Goal: Transaction & Acquisition: Subscribe to service/newsletter

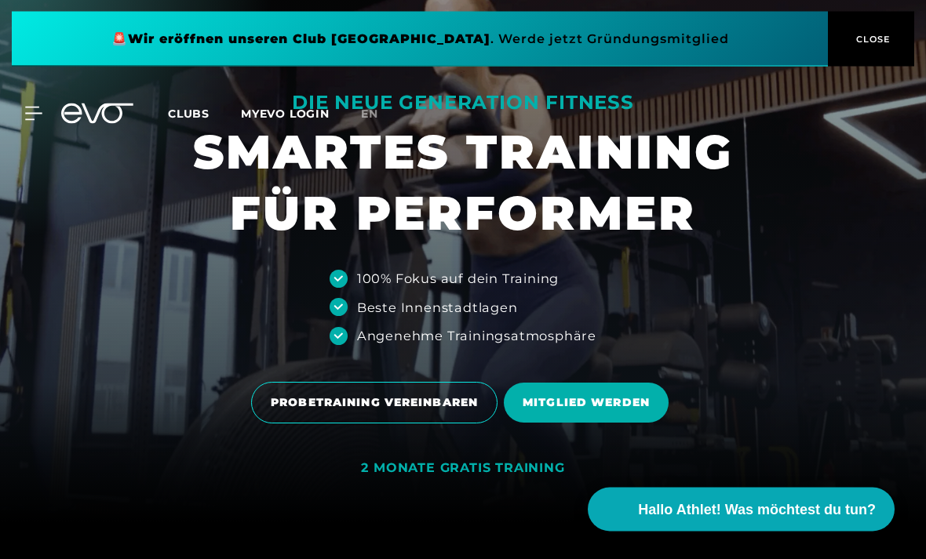
scroll to position [37, 0]
click at [546, 477] on div "2 MONATE GRATIS TRAINING" at bounding box center [462, 469] width 203 height 16
click at [543, 477] on div "2 MONATE GRATIS TRAINING" at bounding box center [462, 469] width 203 height 16
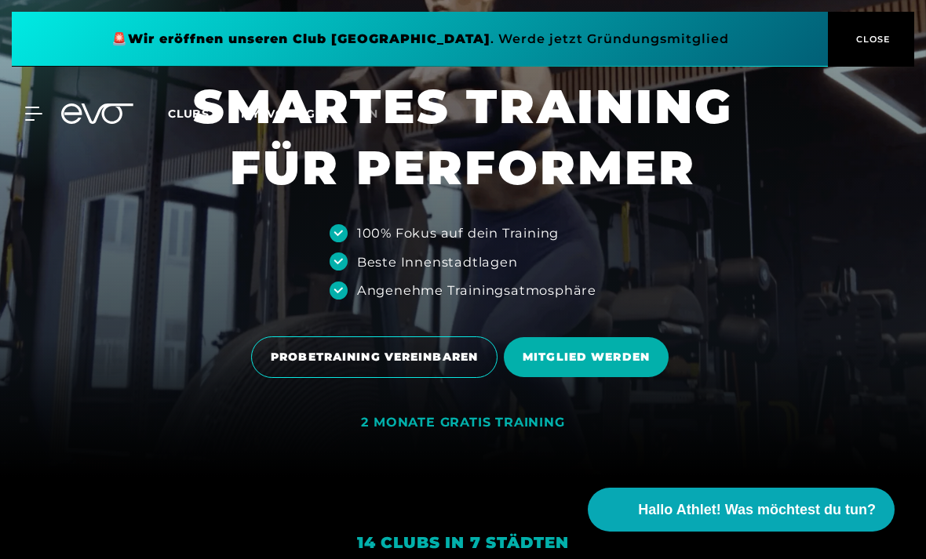
scroll to position [111, 0]
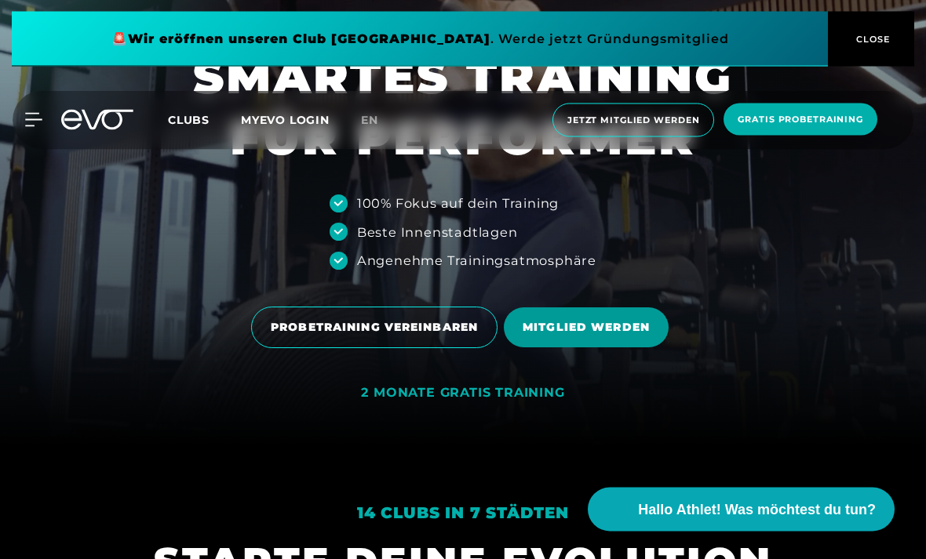
click at [630, 337] on span "MITGLIED WERDEN" at bounding box center [585, 328] width 127 height 16
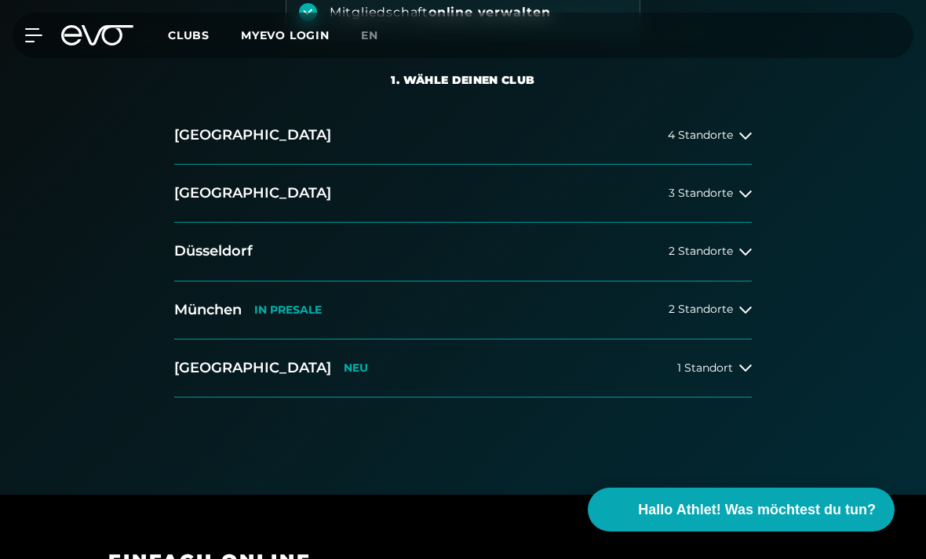
scroll to position [293, 0]
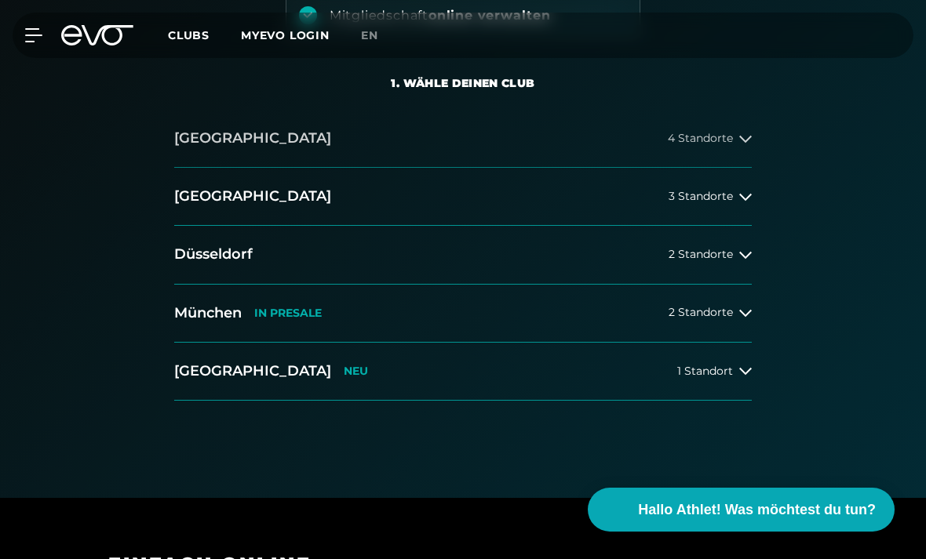
click at [697, 129] on button "[GEOGRAPHIC_DATA] 4 Standorte" at bounding box center [462, 139] width 577 height 58
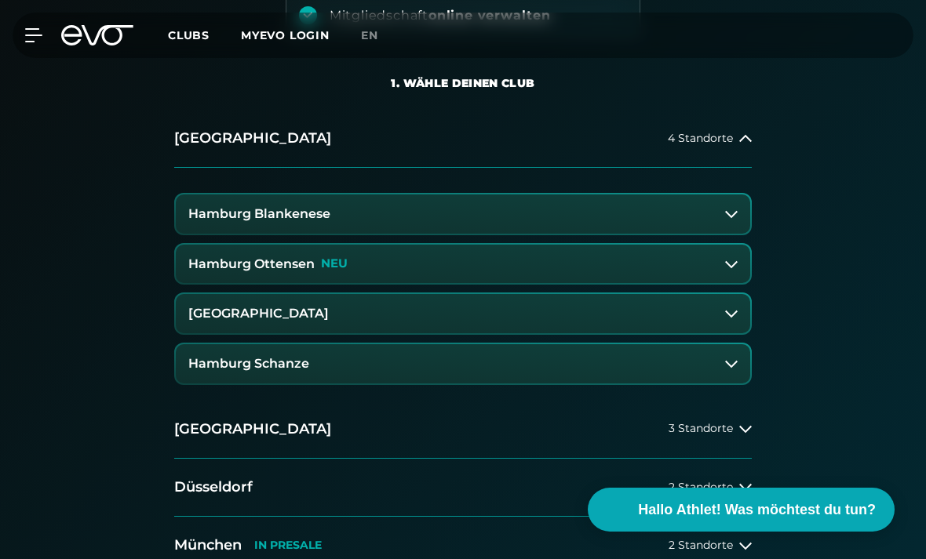
click at [615, 215] on button "Hamburg Blankenese" at bounding box center [463, 214] width 574 height 39
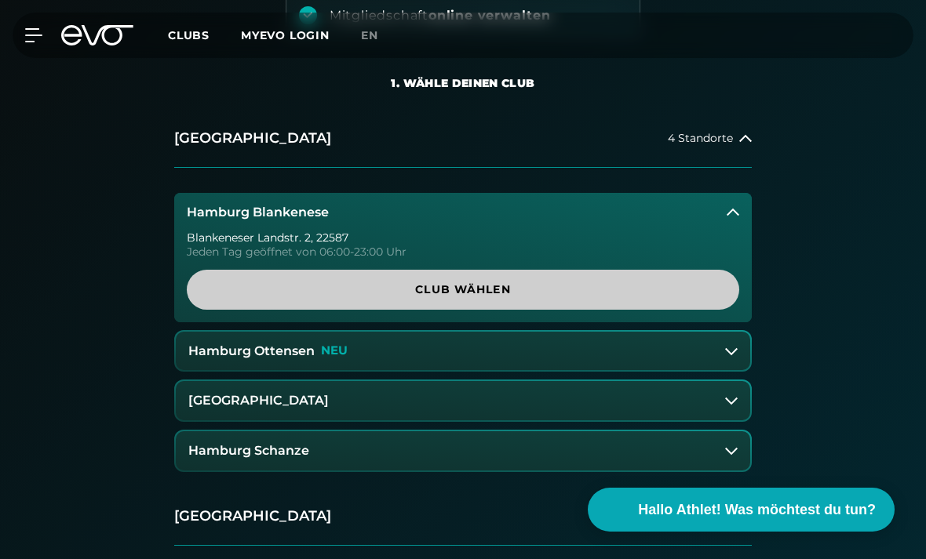
click at [698, 291] on span "Club wählen" at bounding box center [463, 290] width 515 height 16
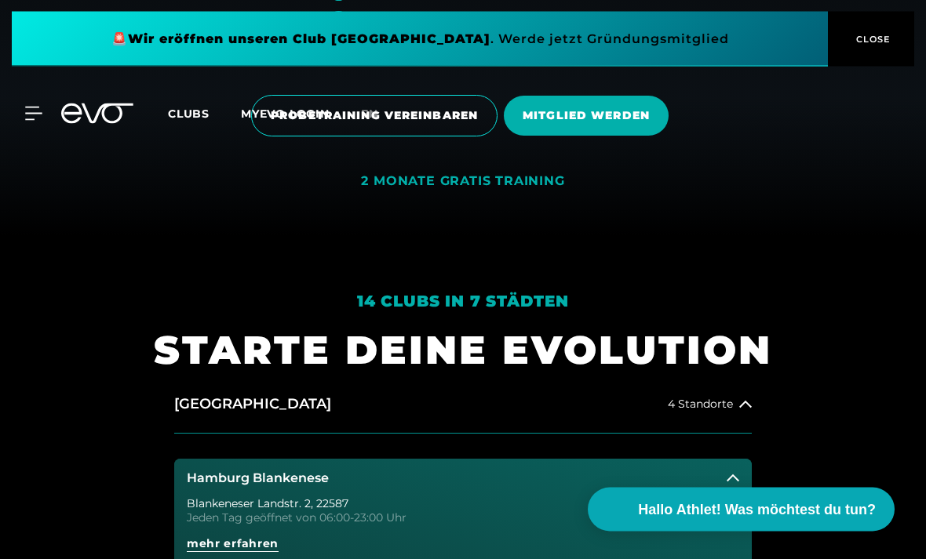
scroll to position [112, 0]
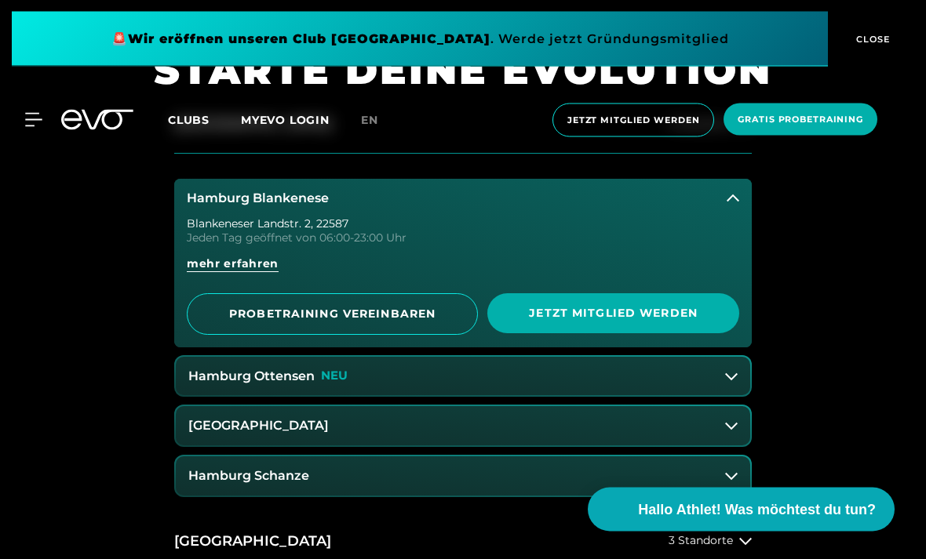
scroll to position [605, 0]
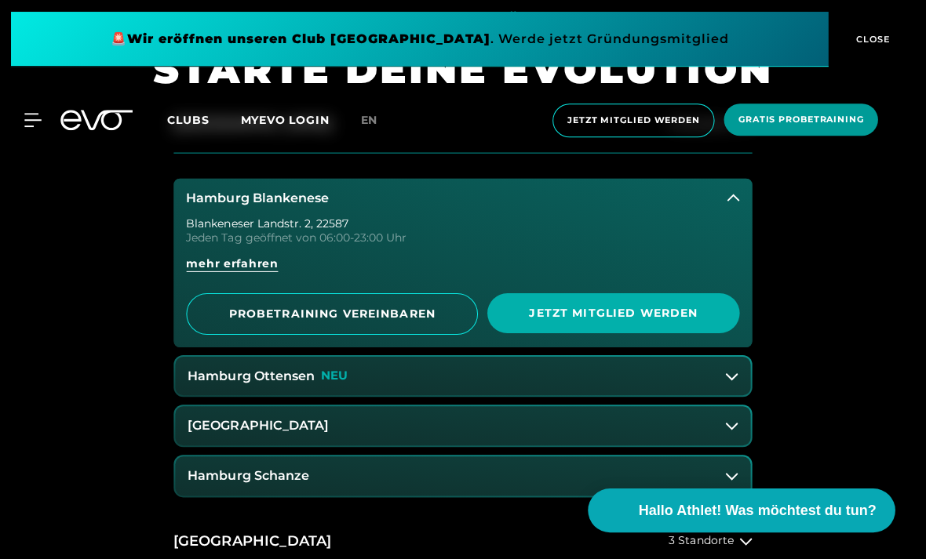
click at [832, 113] on span "Gratis Probetraining" at bounding box center [800, 119] width 126 height 13
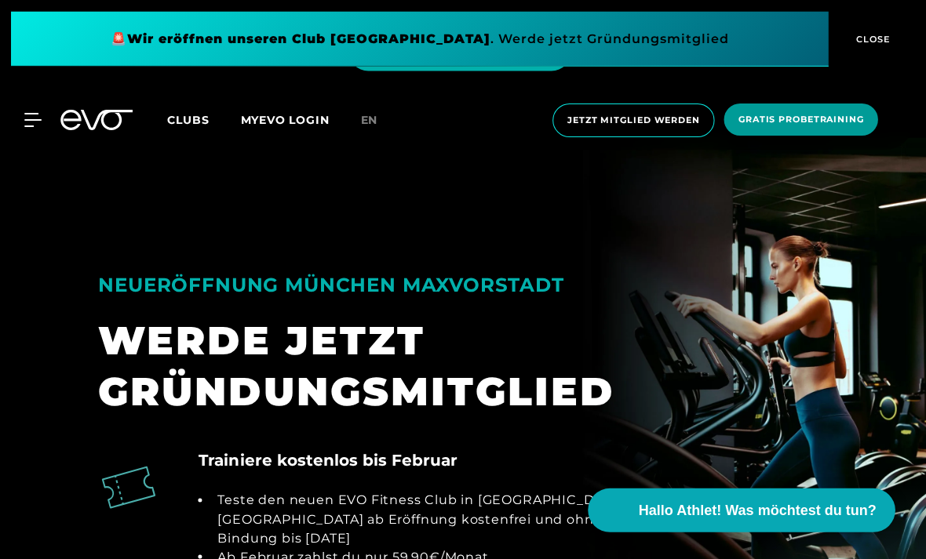
scroll to position [1501, 0]
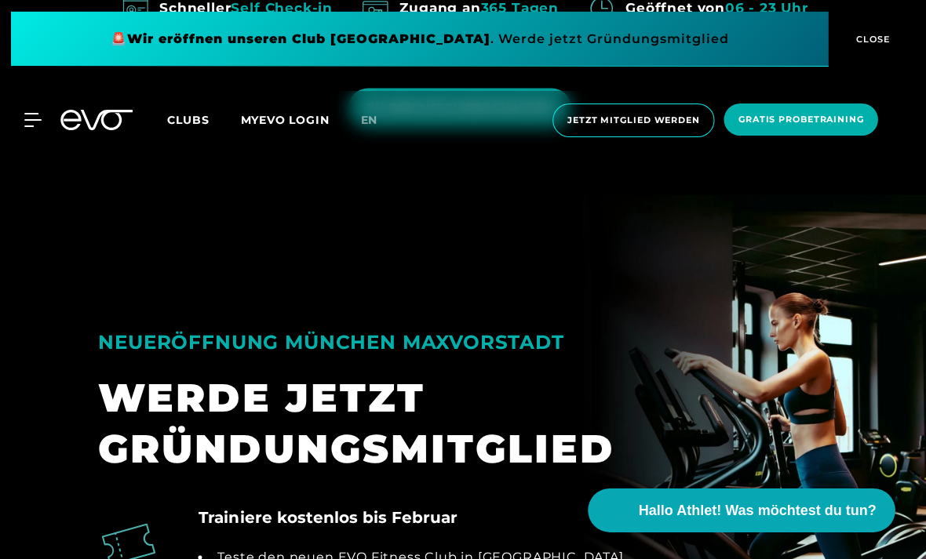
click at [409, 128] on span "ZU DEN MITGLIEDSCHAFTEN" at bounding box center [460, 108] width 224 height 40
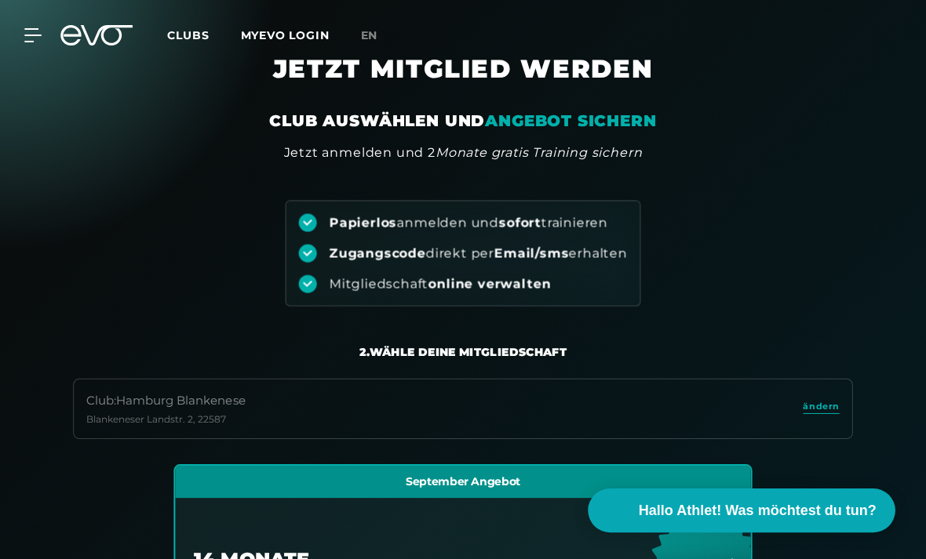
scroll to position [26, 0]
